Goal: Book appointment/travel/reservation

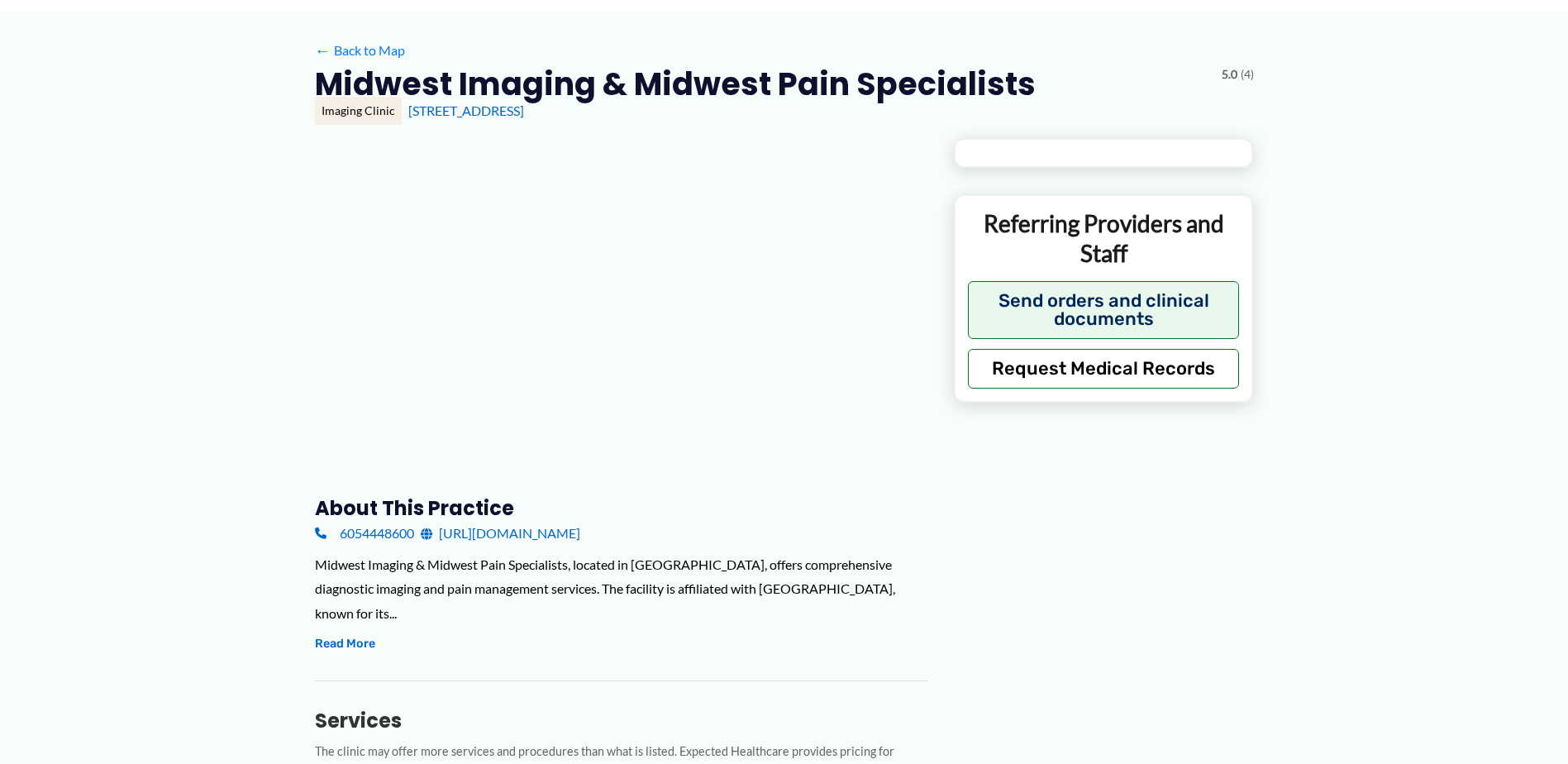
type input "**********"
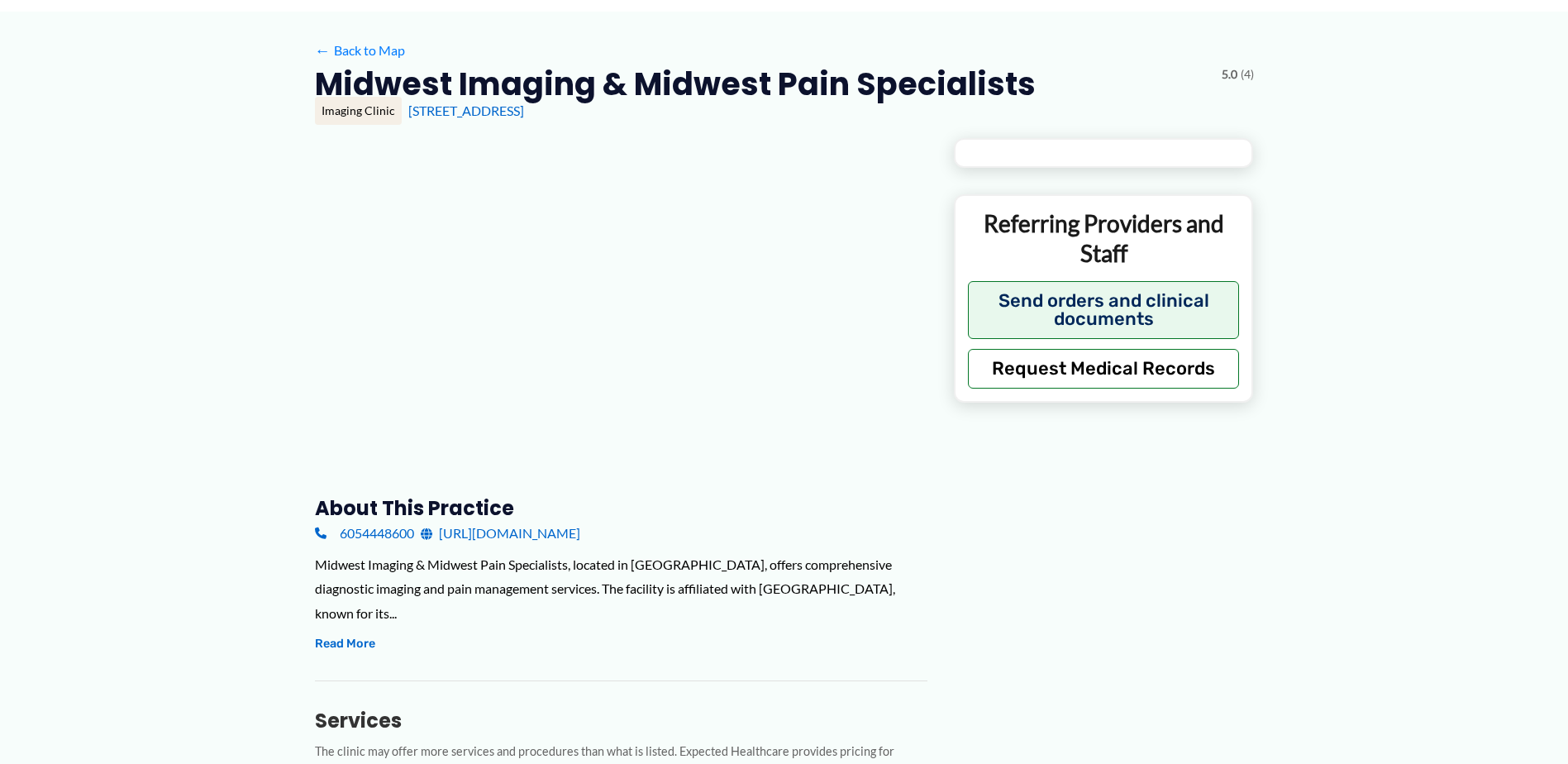
type input "**********"
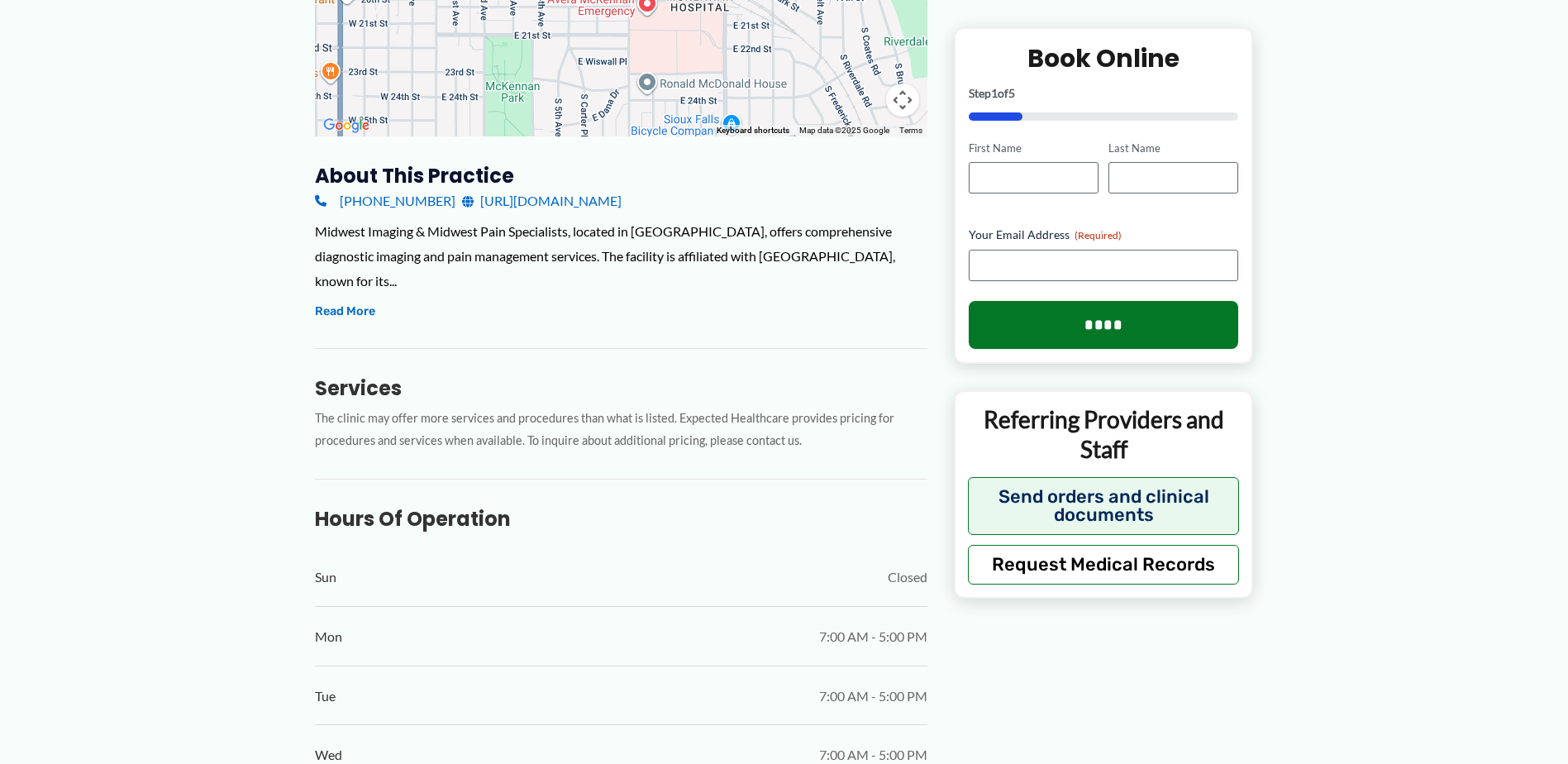
scroll to position [579, 0]
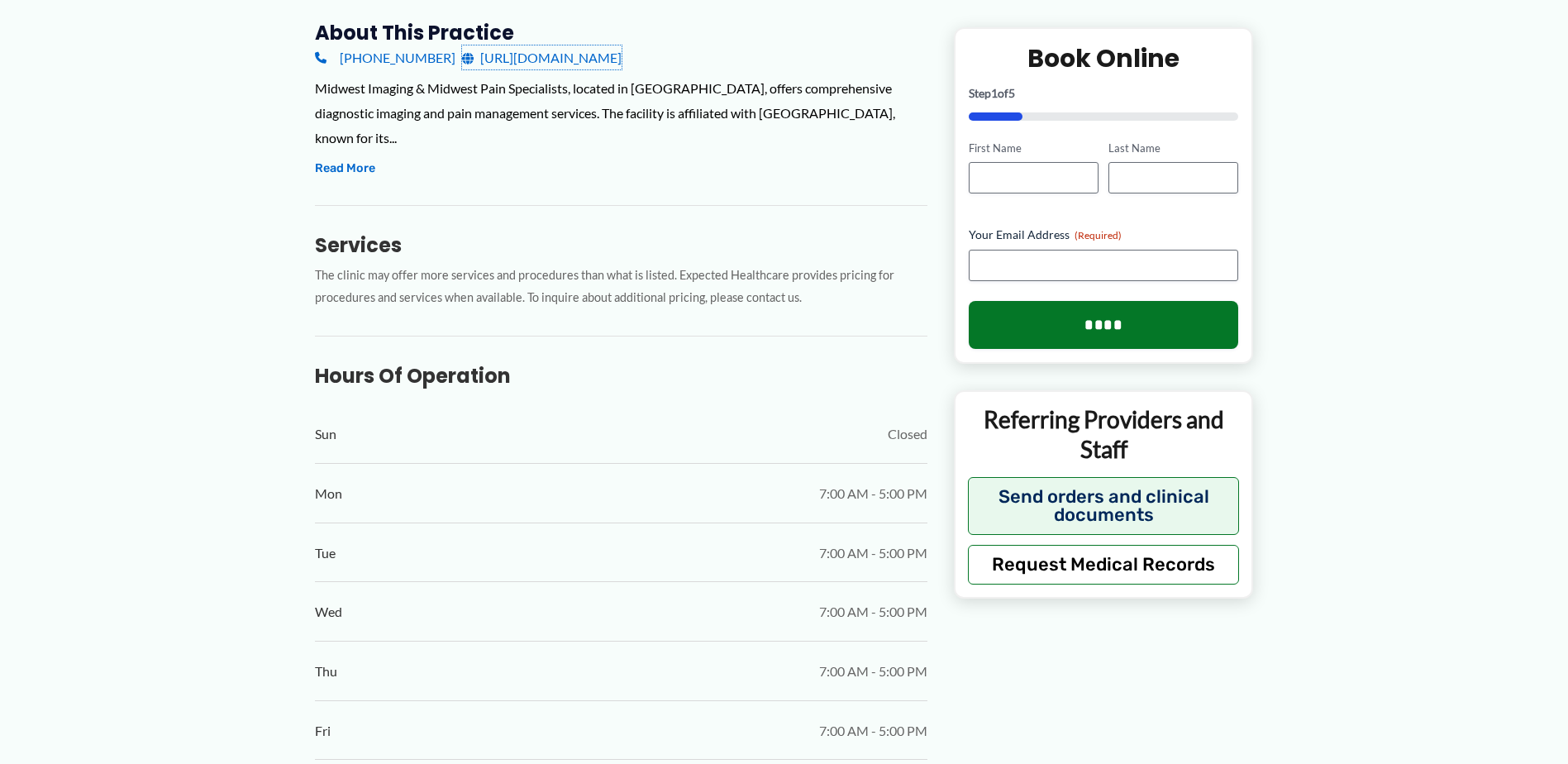
click at [598, 56] on link "[URL][DOMAIN_NAME]" at bounding box center [541, 58] width 159 height 25
